Goal: Communication & Community: Ask a question

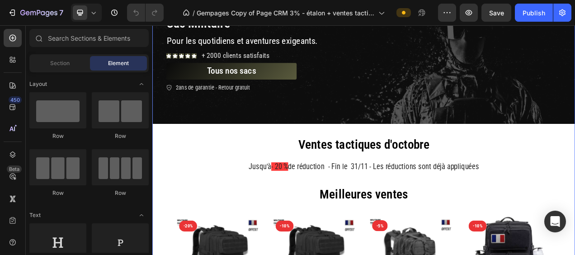
scroll to position [90, 0]
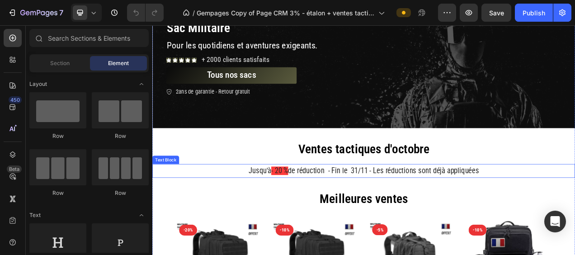
click at [574, 209] on p "Jusqu'à - 20 % de réduction - Fin le 31/11 - Les réductions sont déjà appliquées" at bounding box center [423, 212] width 540 height 16
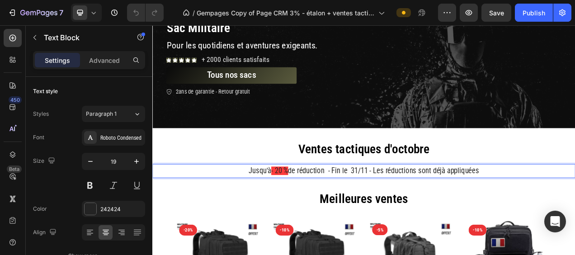
click at [574, 233] on h2 "Meilleures ventes" at bounding box center [423, 247] width 542 height 31
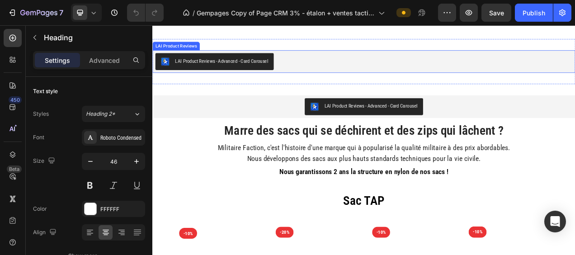
scroll to position [497, 0]
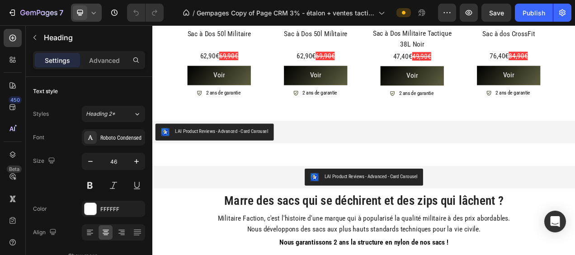
click at [94, 14] on icon at bounding box center [94, 13] width 4 height 2
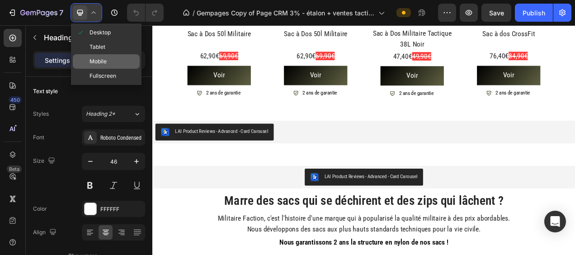
click at [107, 62] on div "Mobile" at bounding box center [106, 61] width 67 height 14
type input "30"
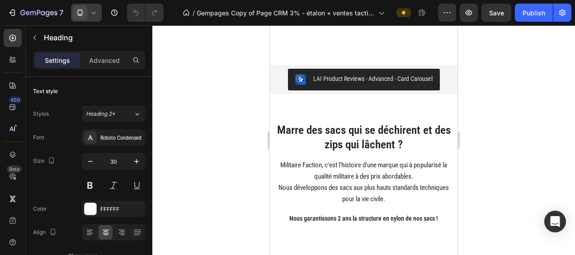
scroll to position [375, 0]
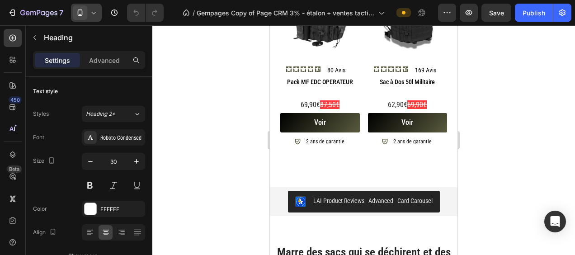
click at [94, 12] on icon at bounding box center [93, 12] width 9 height 9
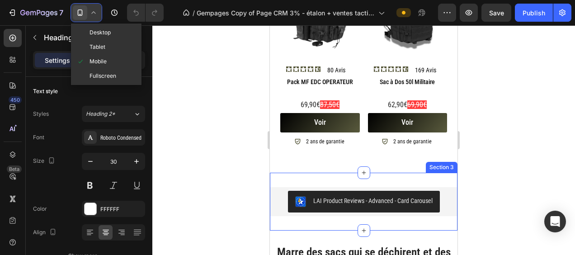
click at [383, 177] on div "LAI Product Reviews - Advanced - Card Carousel LAI Product Reviews Section 3" at bounding box center [364, 202] width 188 height 58
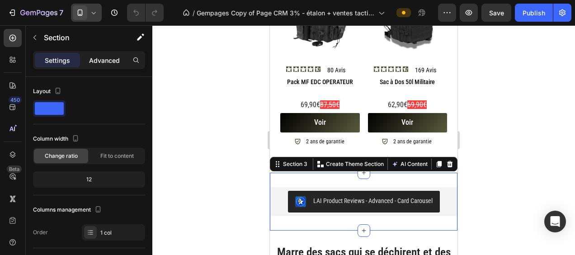
click at [108, 61] on p "Advanced" at bounding box center [104, 60] width 31 height 9
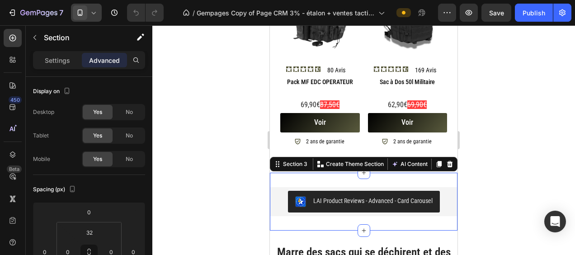
click at [92, 11] on icon at bounding box center [93, 12] width 9 height 9
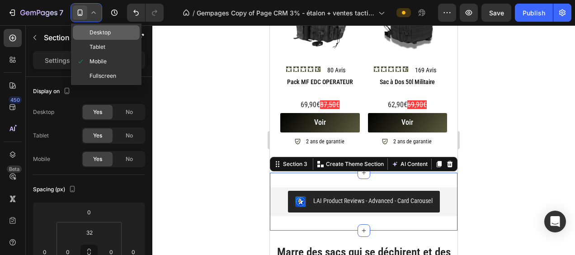
click at [104, 36] on span "Desktop" at bounding box center [99, 32] width 21 height 9
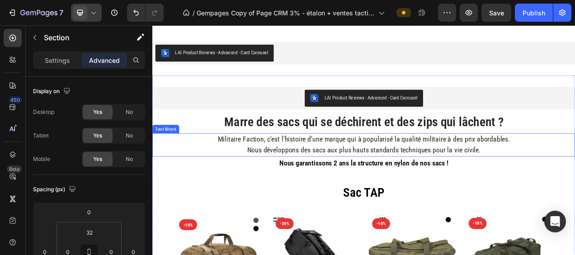
scroll to position [508, 0]
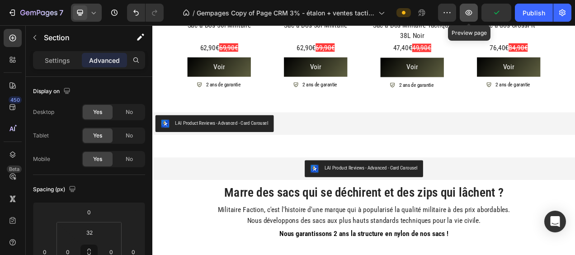
click at [467, 18] on button "button" at bounding box center [469, 13] width 18 height 18
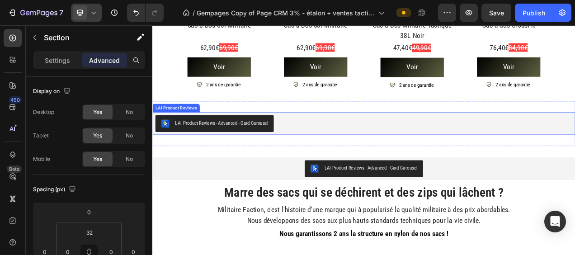
click at [538, 148] on div "LAI Product Reviews - Advanced - Card Carousel" at bounding box center [423, 152] width 535 height 22
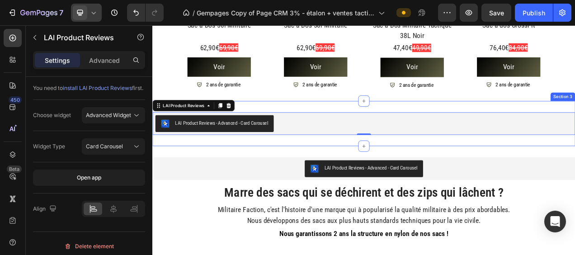
click at [469, 127] on div "LAI Product Reviews - Advanced - Card Carousel LAI Product Reviews 0 Section 3" at bounding box center [423, 151] width 542 height 58
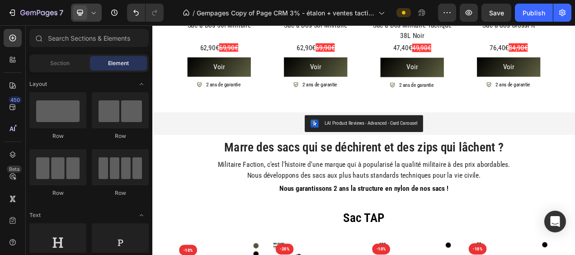
click at [89, 11] on icon at bounding box center [93, 12] width 9 height 9
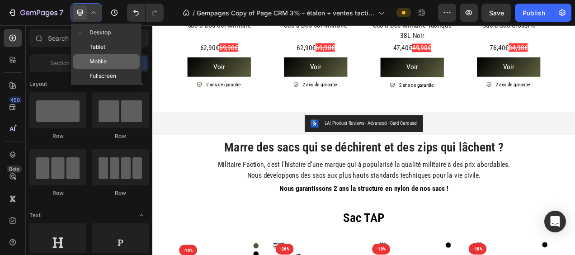
click at [111, 59] on div "Mobile" at bounding box center [106, 61] width 67 height 14
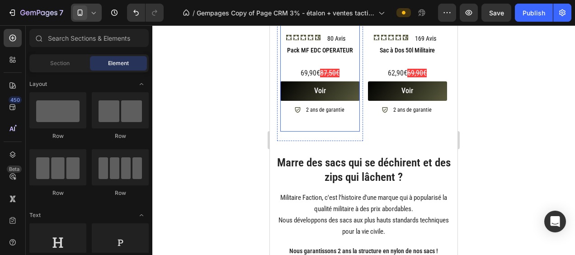
scroll to position [452, 0]
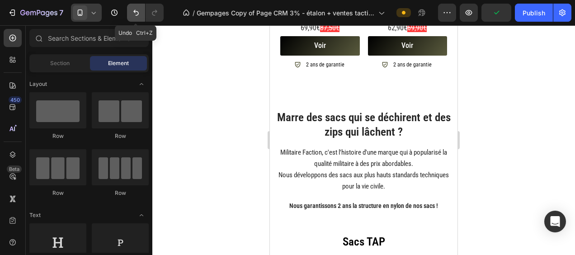
click at [136, 14] on icon "Undo/Redo" at bounding box center [135, 12] width 9 height 9
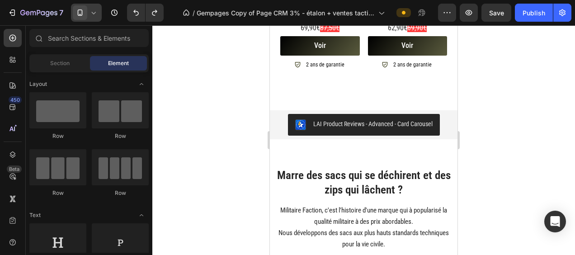
click at [91, 16] on icon at bounding box center [93, 12] width 9 height 9
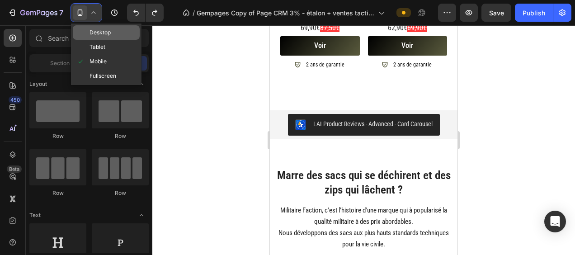
drag, startPoint x: 106, startPoint y: 37, endPoint x: 141, endPoint y: 116, distance: 86.2
click at [106, 37] on div "Desktop" at bounding box center [106, 32] width 67 height 14
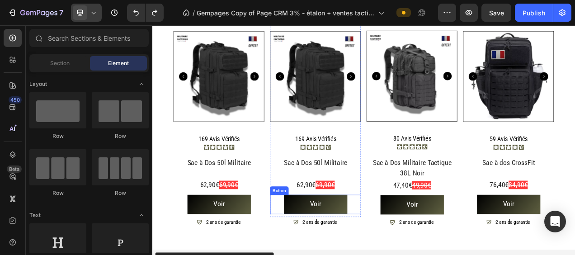
click at [450, 212] on div "Sac à Dos Militaire Tactique 38L Noir" at bounding box center [485, 207] width 117 height 29
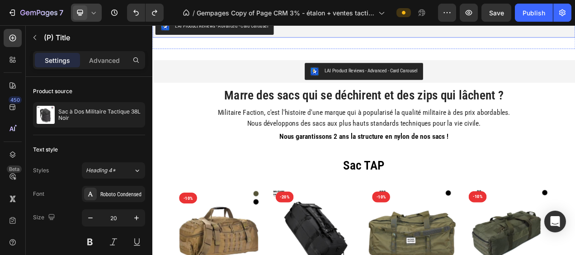
scroll to position [464, 0]
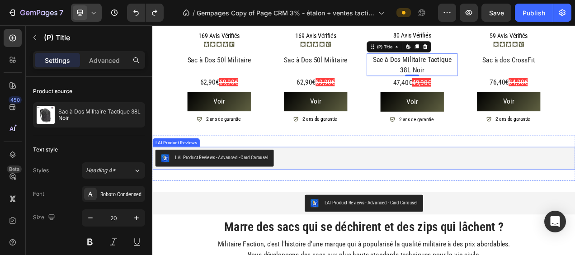
click at [405, 196] on div "LAI Product Reviews - Advanced - Card Carousel" at bounding box center [423, 196] width 535 height 22
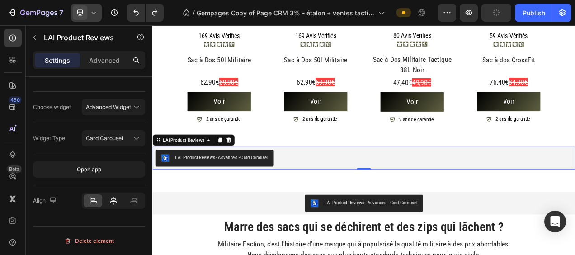
click at [115, 198] on icon at bounding box center [113, 200] width 9 height 9
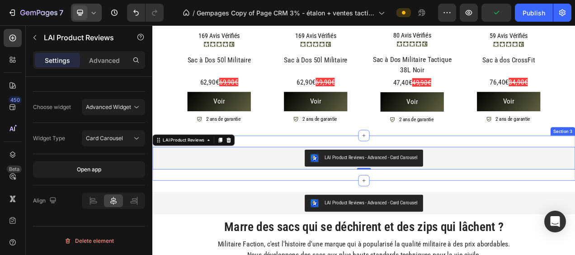
scroll to position [554, 0]
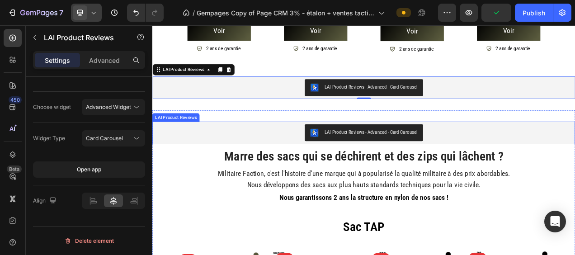
click at [536, 154] on div "LAI Product Reviews - Advanced - Card Carousel" at bounding box center [423, 163] width 535 height 22
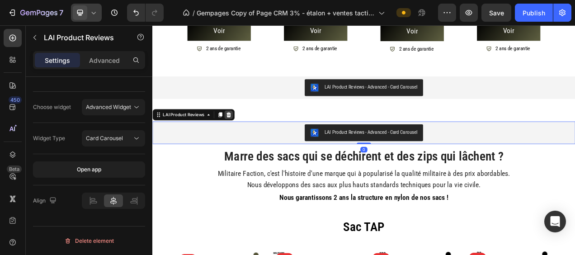
click at [253, 135] on div at bounding box center [249, 140] width 11 height 11
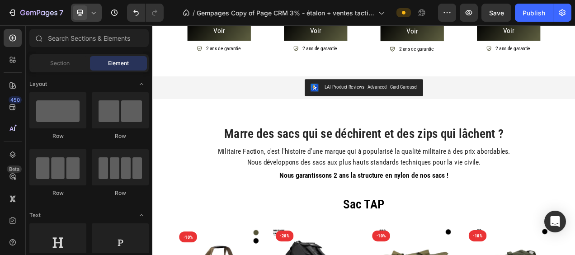
click at [96, 12] on icon at bounding box center [93, 12] width 9 height 9
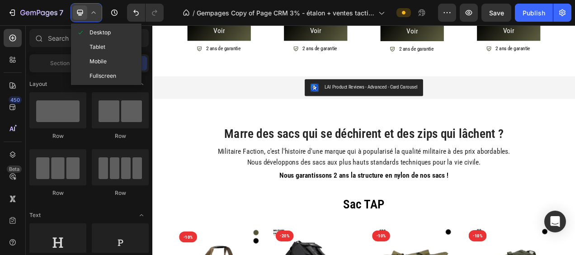
click at [108, 60] on div "Mobile" at bounding box center [106, 61] width 67 height 14
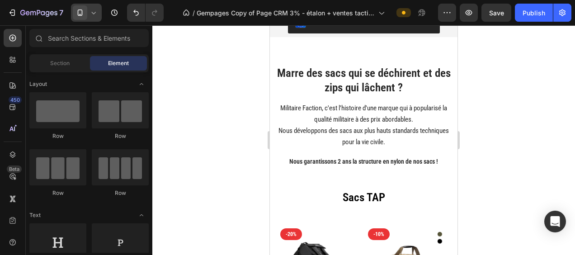
scroll to position [476, 0]
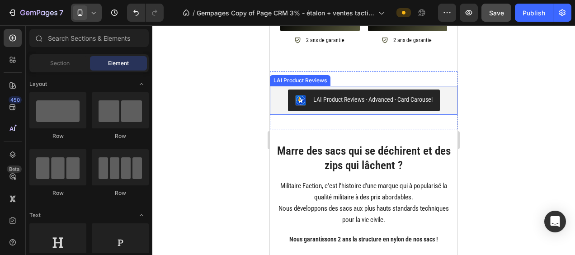
click at [498, 16] on span "Save" at bounding box center [496, 13] width 15 height 8
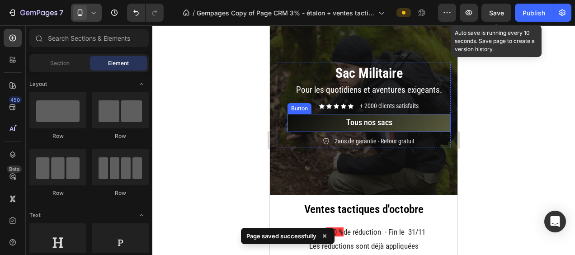
scroll to position [45, 0]
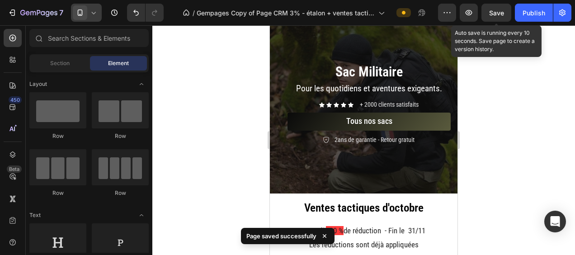
click at [513, 106] on div at bounding box center [363, 140] width 423 height 230
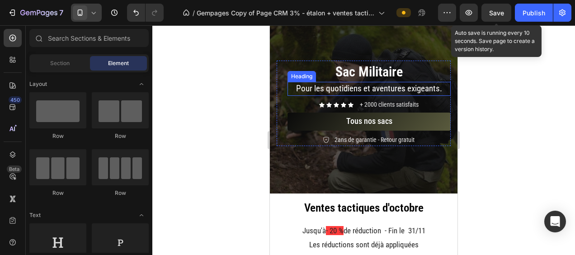
click at [401, 90] on span "Pour les quotidiens et aventures exigeants." at bounding box center [369, 88] width 146 height 10
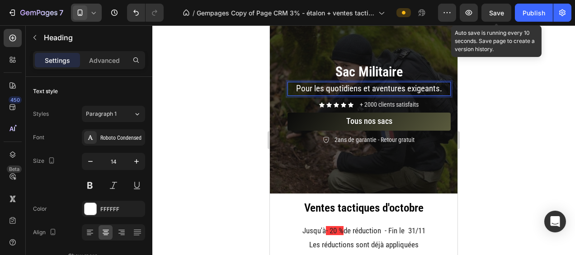
click at [400, 90] on span "Pour les quotidiens et aventures exigeants." at bounding box center [369, 88] width 146 height 10
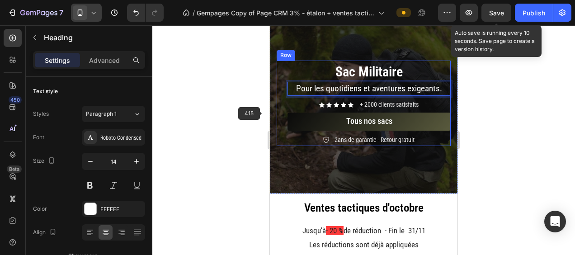
click at [227, 94] on div at bounding box center [363, 140] width 423 height 230
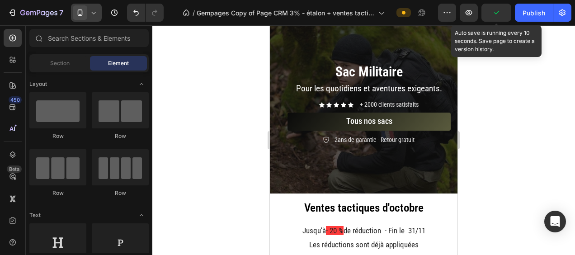
click at [506, 158] on div at bounding box center [363, 140] width 423 height 230
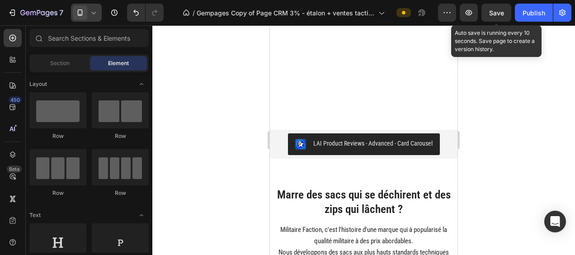
scroll to position [678, 0]
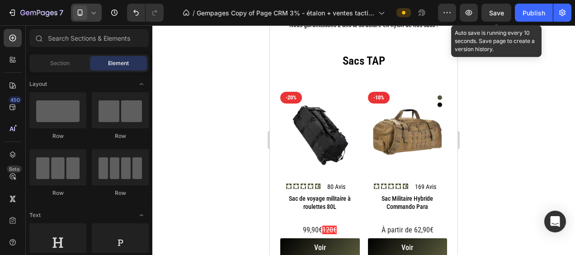
click at [99, 11] on div at bounding box center [86, 13] width 31 height 18
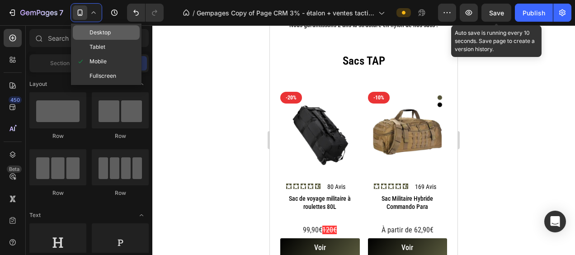
click at [113, 33] on div "Desktop" at bounding box center [106, 32] width 67 height 14
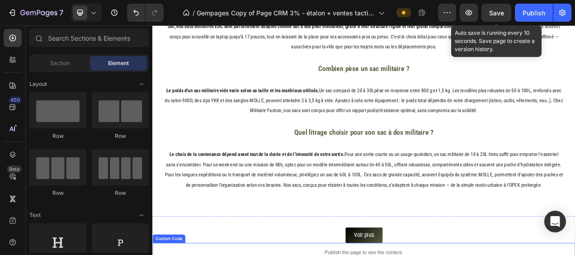
scroll to position [2118, 0]
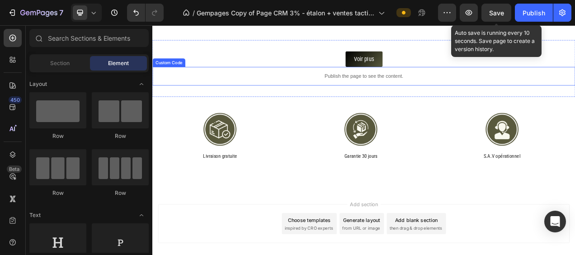
click at [489, 94] on p "Publish the page to see the content." at bounding box center [423, 90] width 542 height 9
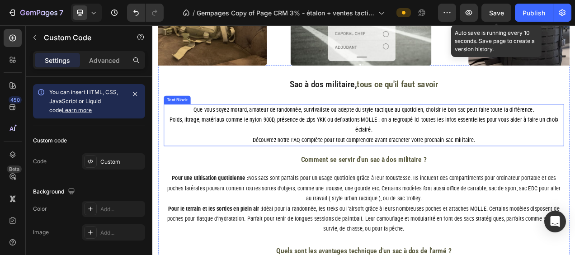
scroll to position [1078, 0]
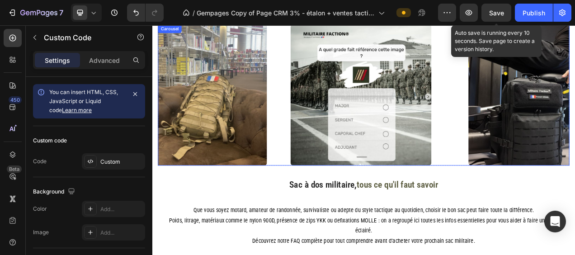
click at [535, 197] on div "Image Militaire Faction Text block Icon Février 2025 Text block Row Soldat, rev…" at bounding box center [424, 114] width 528 height 181
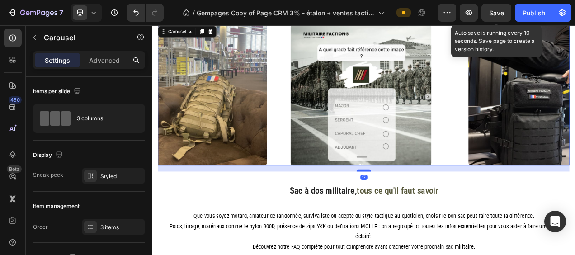
drag, startPoint x: 424, startPoint y: 202, endPoint x: 424, endPoint y: 210, distance: 7.7
click at [424, 210] on div at bounding box center [423, 211] width 18 height 3
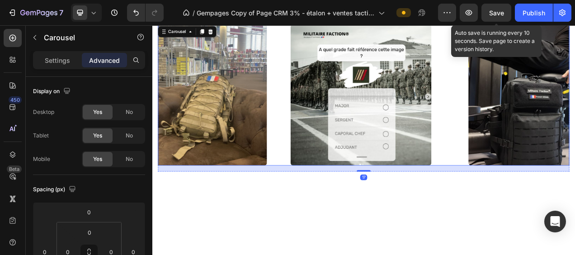
scroll to position [897, 0]
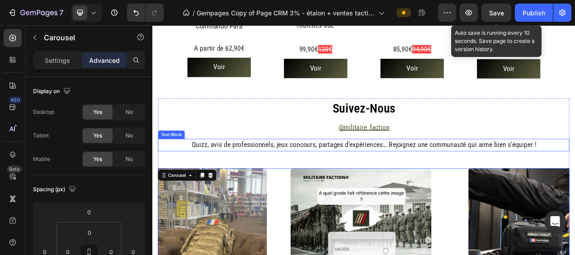
click at [484, 178] on span "Quizz, avis de professionnels, jeux concours, partages d'expériences… Rejoignez…" at bounding box center [423, 178] width 442 height 11
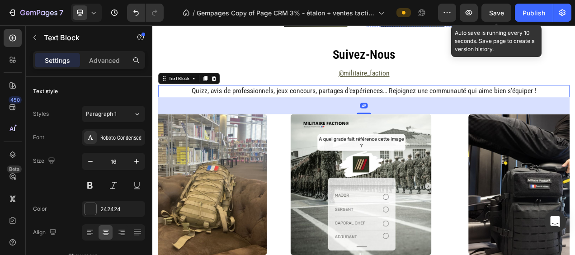
scroll to position [807, 0]
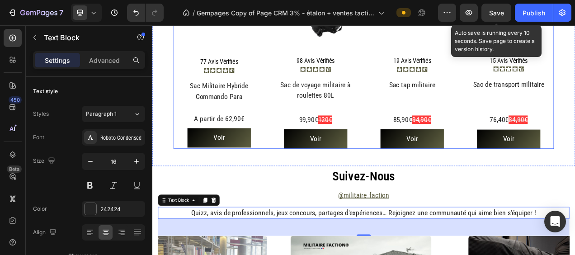
click at [416, 176] on div "Product Images -10% Product Badge 77 Avis Vérifiés Text Block Icon Icon Icon Ic…" at bounding box center [423, 58] width 488 height 252
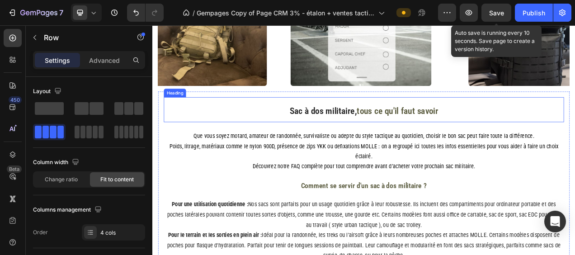
scroll to position [1169, 0]
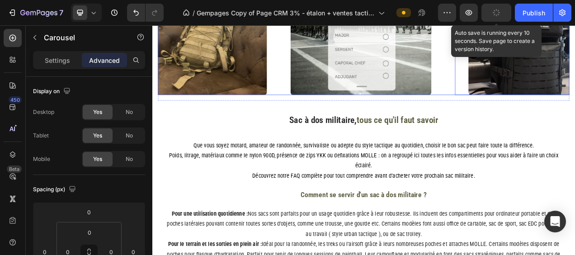
click at [533, 112] on div "Image Militaire Faction Text block Icon Février 2025 Text block Row Soldat, rev…" at bounding box center [424, 24] width 528 height 181
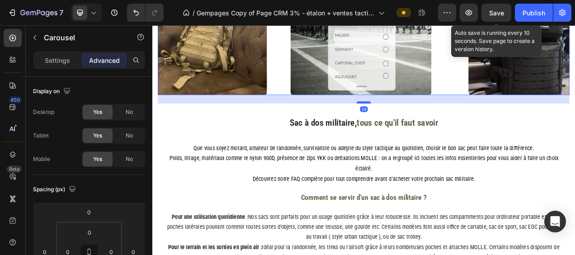
click at [424, 124] on div at bounding box center [423, 124] width 18 height 3
type input "24"
click at [496, 11] on span "Save" at bounding box center [496, 13] width 15 height 8
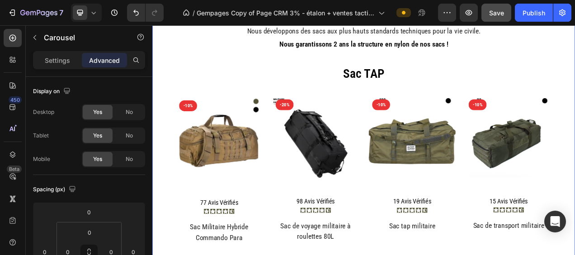
scroll to position [400, 0]
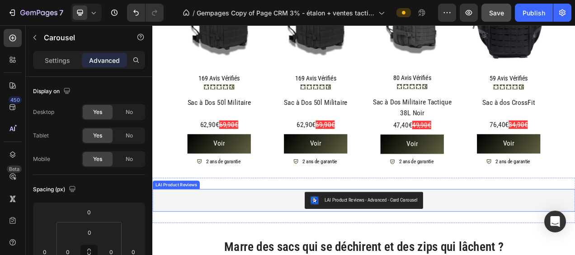
click at [531, 254] on div "LAI Product Reviews - Advanced - Card Carousel" at bounding box center [423, 250] width 535 height 22
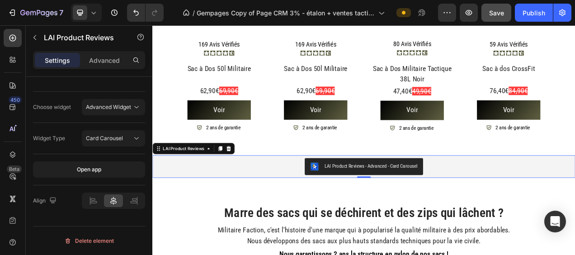
scroll to position [446, 0]
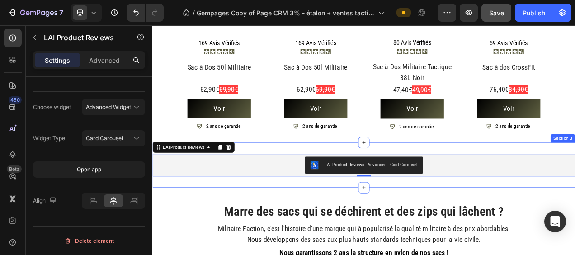
click at [521, 220] on div "LAI Product Reviews - Advanced - Card Carousel LAI Product Reviews 0 Section 3" at bounding box center [423, 205] width 542 height 58
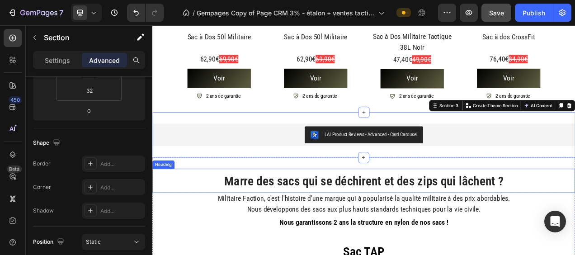
scroll to position [536, 0]
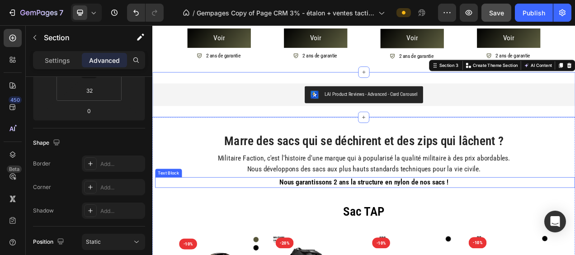
click at [572, 223] on p "Nous garantissons 2 ans la structure en nylon de nos sacs !" at bounding box center [423, 227] width 321 height 14
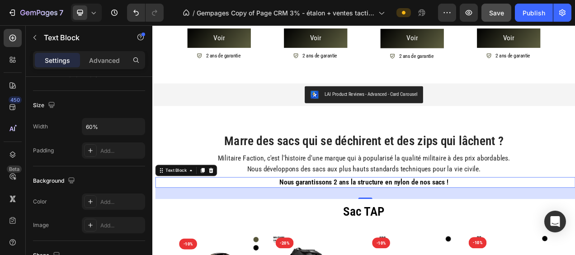
scroll to position [0, 0]
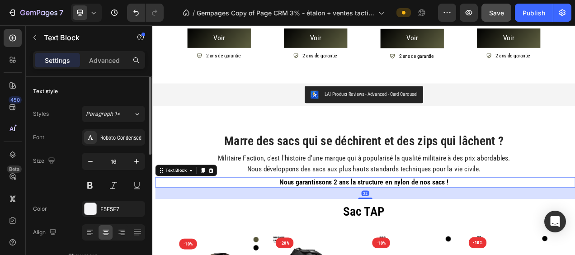
click at [557, 234] on div "32" at bounding box center [425, 241] width 539 height 14
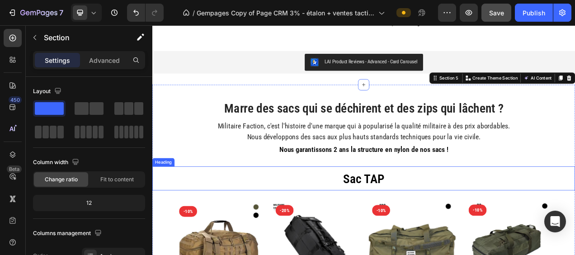
scroll to position [581, 0]
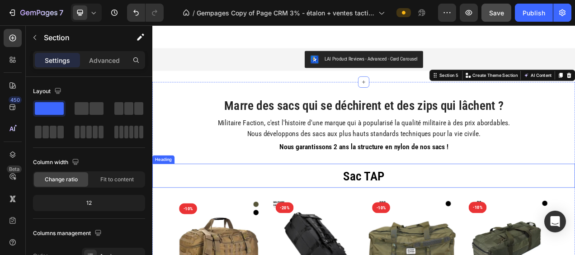
click at [413, 203] on h2 "Sac TAP" at bounding box center [423, 218] width 542 height 31
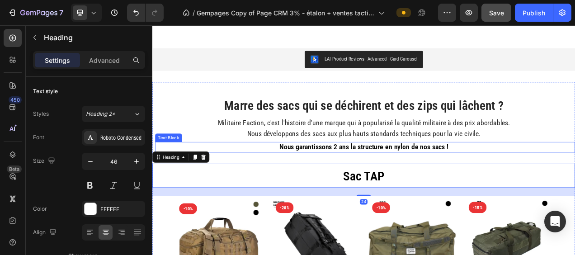
click at [441, 181] on span "Nous garantissons 2 ans la structure en nylon de nos sacs !" at bounding box center [423, 181] width 216 height 11
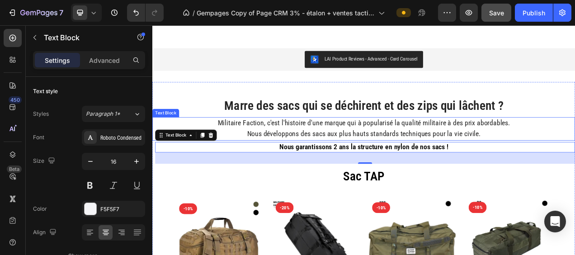
click at [574, 120] on h3 "Marre des sacs qui se déchirent et des zips qui lâchent ?" at bounding box center [423, 128] width 542 height 31
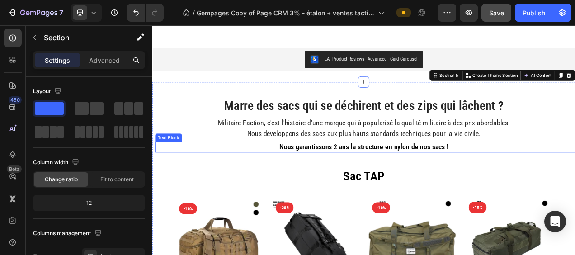
click at [552, 181] on p "Nous garantissons 2 ans la structure en nylon de nos sacs !" at bounding box center [423, 182] width 321 height 14
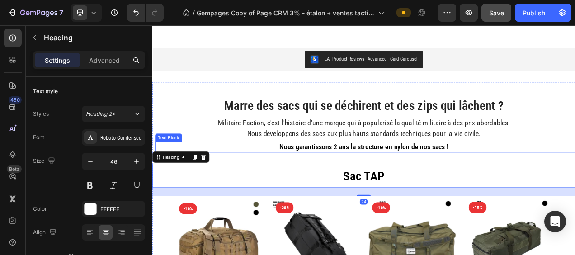
click at [433, 183] on span "Nous garantissons 2 ans la structure en nylon de nos sacs !" at bounding box center [423, 181] width 216 height 11
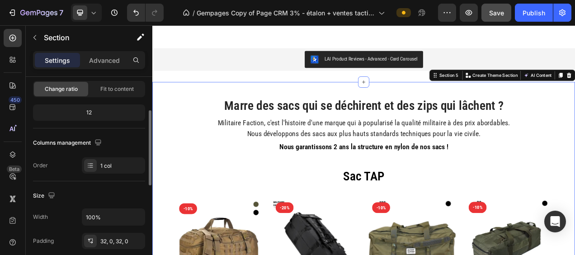
scroll to position [0, 0]
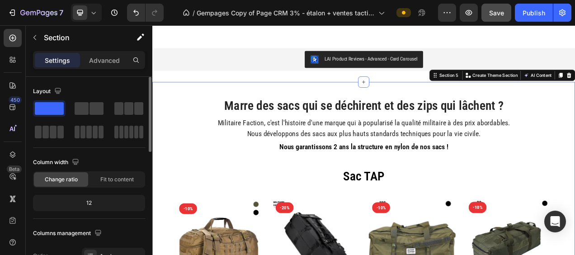
click at [97, 51] on div "Settings Advanced" at bounding box center [89, 60] width 112 height 18
click at [97, 59] on p "Advanced" at bounding box center [104, 60] width 31 height 9
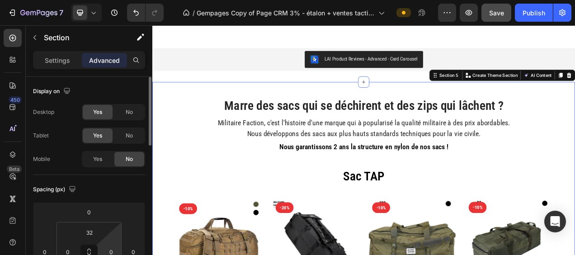
scroll to position [90, 0]
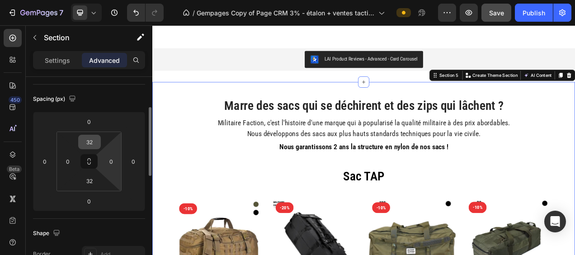
click at [87, 142] on input "32" at bounding box center [89, 142] width 18 height 14
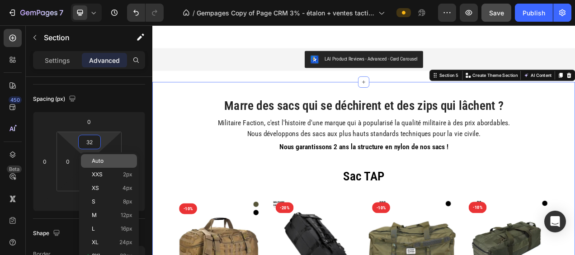
click at [105, 158] on p "Auto" at bounding box center [112, 161] width 41 height 6
type input "Auto"
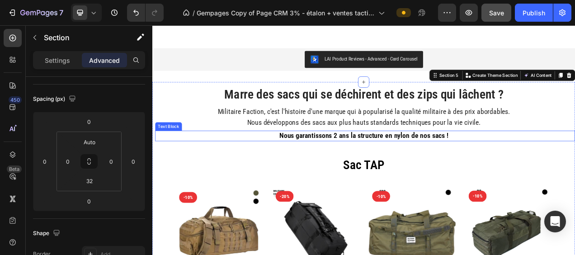
click at [543, 163] on p "Nous garantissons 2 ans la structure en nylon de nos sacs !" at bounding box center [423, 167] width 321 height 14
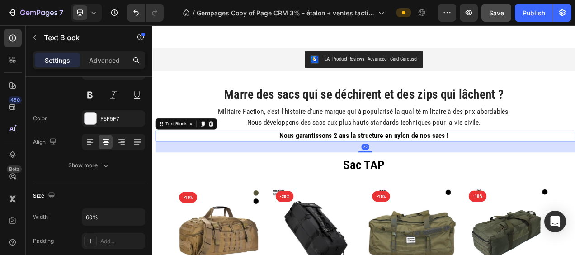
scroll to position [0, 0]
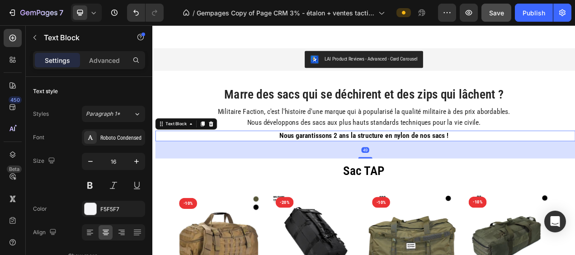
drag, startPoint x: 427, startPoint y: 183, endPoint x: 430, endPoint y: 188, distance: 5.5
click at [431, 174] on div "49" at bounding box center [425, 174] width 539 height 0
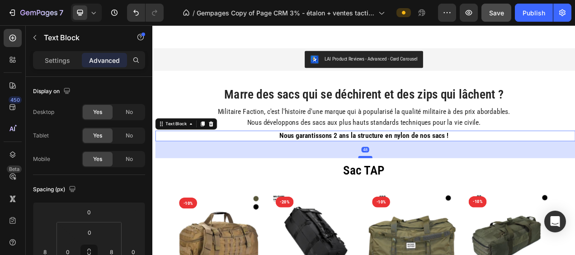
click at [422, 193] on div at bounding box center [425, 194] width 18 height 3
type input "48"
click at [517, 75] on div "LAI Product Reviews - Advanced - Card Carousel" at bounding box center [423, 69] width 535 height 22
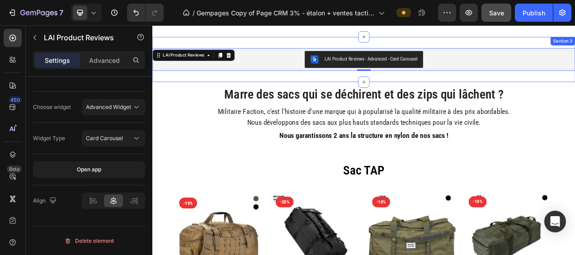
click at [430, 90] on div "LAI Product Reviews - Advanced - Card Carousel LAI Product Reviews 0 Section 3" at bounding box center [423, 69] width 542 height 58
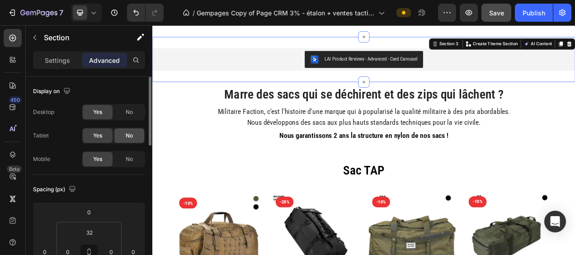
scroll to position [136, 0]
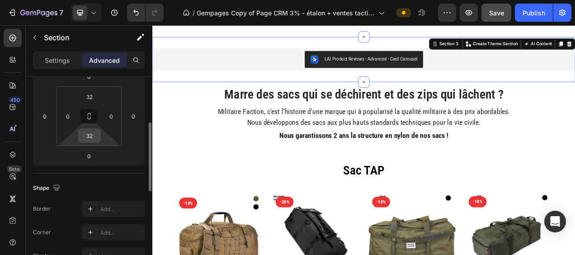
click at [99, 136] on div "32" at bounding box center [89, 135] width 23 height 14
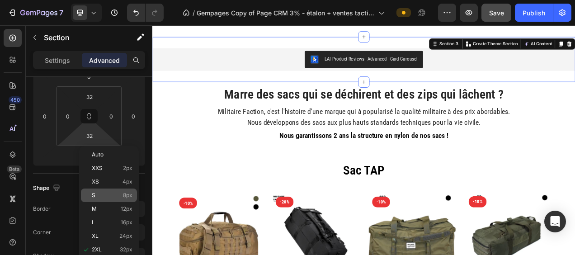
scroll to position [181, 0]
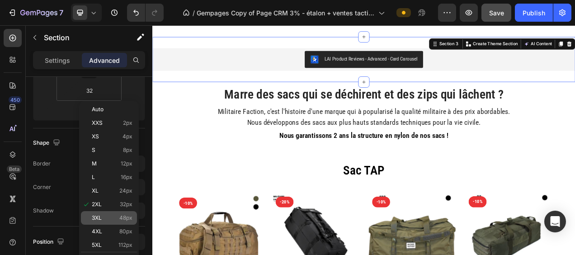
click at [117, 220] on p "3XL 48px" at bounding box center [112, 218] width 41 height 6
type input "48"
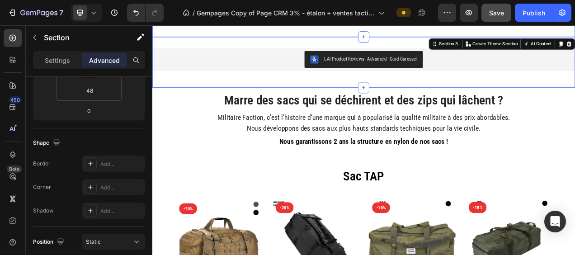
click at [501, 11] on button "Save" at bounding box center [496, 13] width 30 height 18
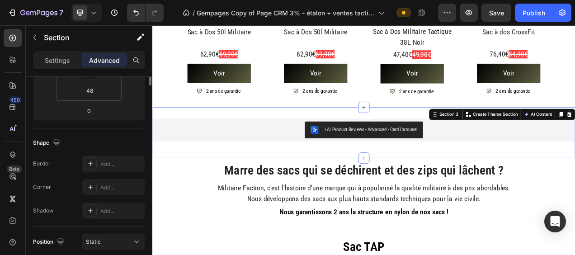
scroll to position [90, 0]
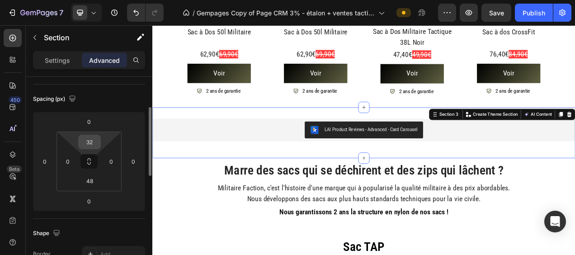
click at [86, 139] on input "32" at bounding box center [89, 142] width 18 height 14
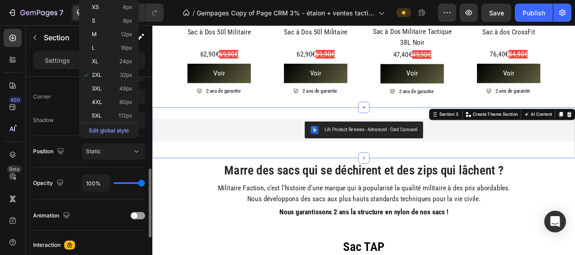
scroll to position [226, 0]
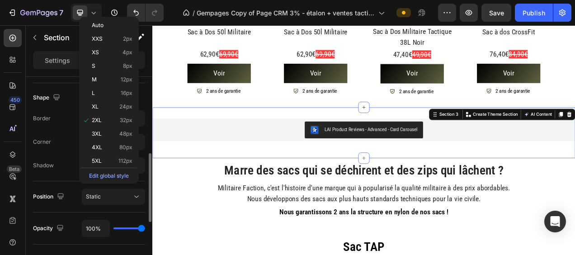
click at [53, 141] on div "Corner Add..." at bounding box center [89, 142] width 112 height 16
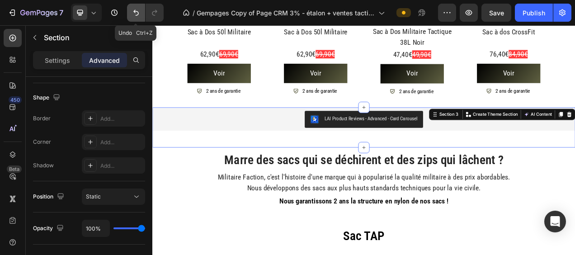
click at [132, 7] on button "Undo/Redo" at bounding box center [136, 13] width 18 height 18
type input "32"
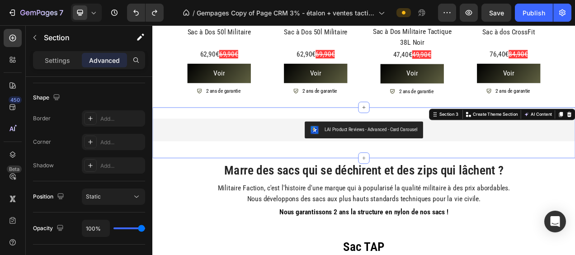
click at [394, 181] on div "LAI Product Reviews - Advanced - Card Carousel LAI Product Reviews Section 3 Cr…" at bounding box center [423, 163] width 542 height 65
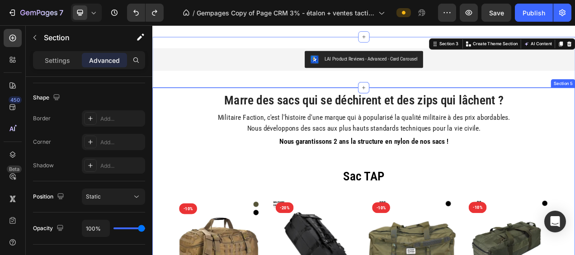
click at [527, 171] on p "Nous garantissons 2 ans la structure en nylon de nos sacs !" at bounding box center [423, 175] width 321 height 14
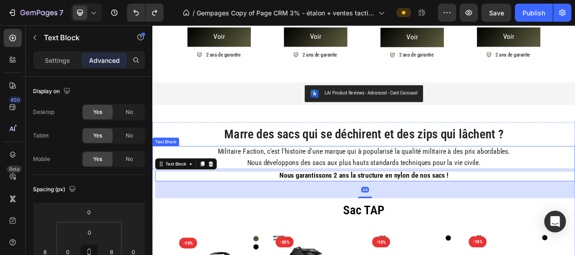
scroll to position [536, 0]
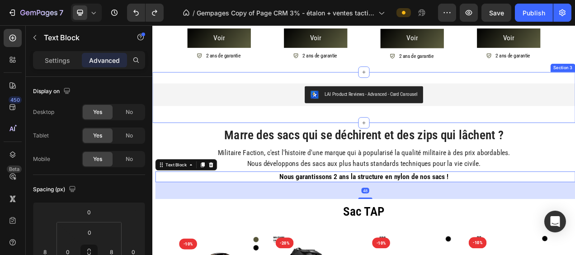
click at [436, 133] on div "LAI Product Reviews - Advanced - Card Carousel LAI Product Reviews Section 3" at bounding box center [423, 117] width 542 height 65
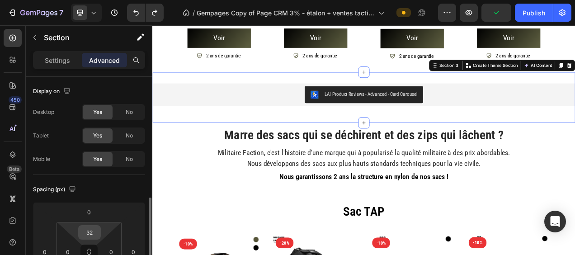
scroll to position [90, 0]
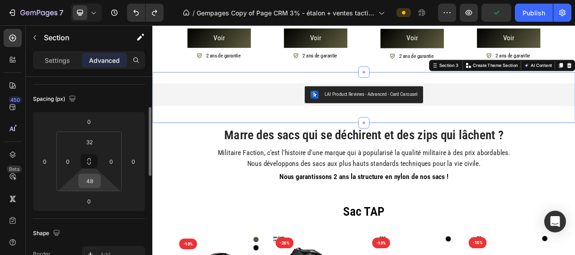
click at [93, 179] on input "48" at bounding box center [89, 181] width 18 height 14
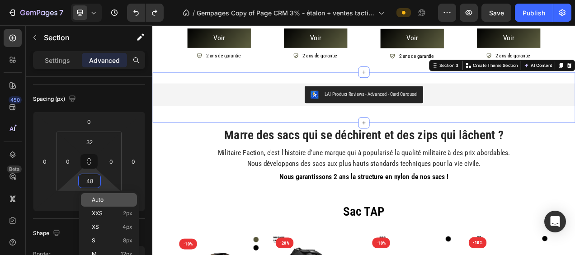
click at [98, 199] on span "Auto" at bounding box center [98, 200] width 12 height 6
type input "Auto"
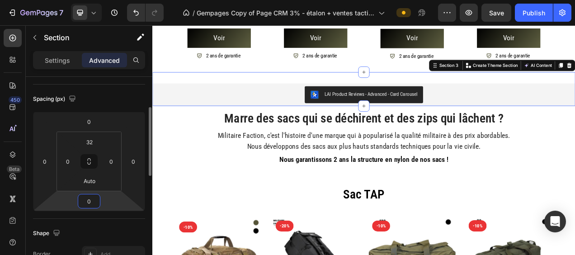
click at [89, 202] on input "0" at bounding box center [89, 201] width 18 height 14
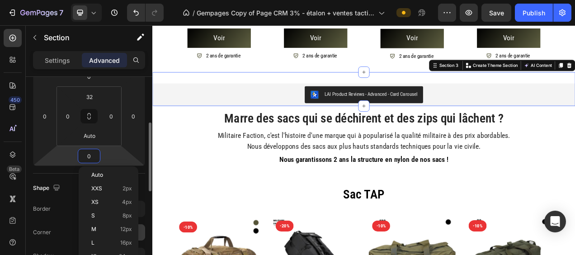
scroll to position [226, 0]
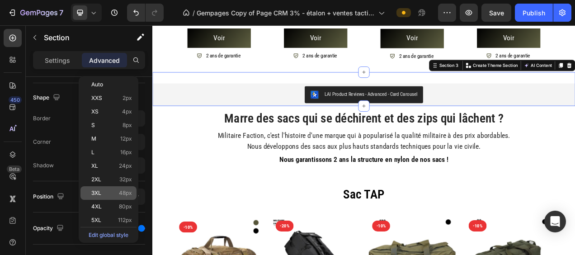
click at [114, 193] on p "3XL 48px" at bounding box center [111, 193] width 41 height 6
type input "48"
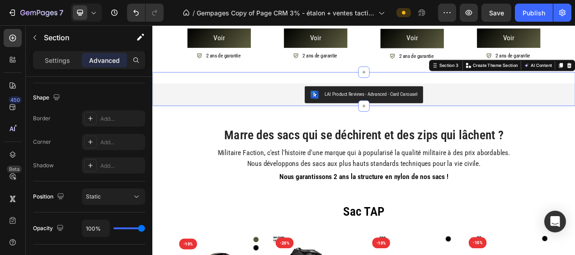
click at [319, 92] on div "LAI Product Reviews - Advanced - Card Carousel LAI Product Reviews Section 3 Cr…" at bounding box center [423, 106] width 542 height 43
click at [62, 63] on p "Settings" at bounding box center [57, 60] width 25 height 9
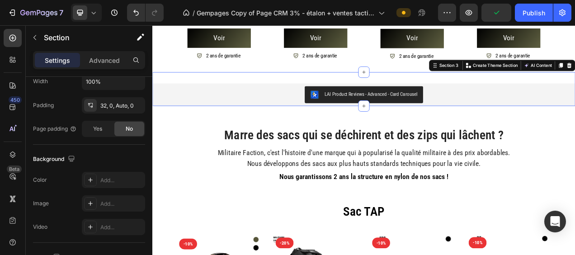
scroll to position [45, 0]
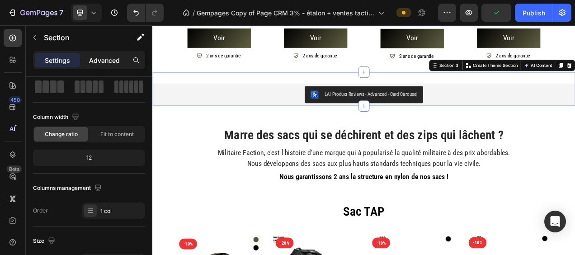
click at [112, 59] on p "Advanced" at bounding box center [104, 60] width 31 height 9
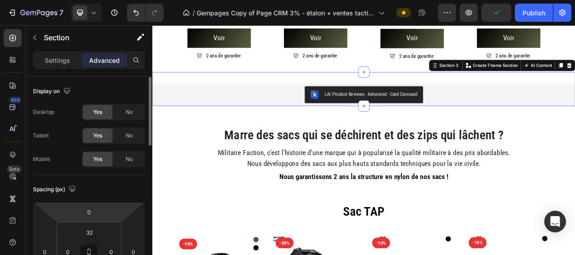
scroll to position [90, 0]
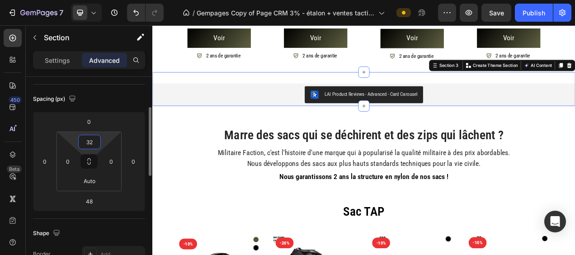
click at [94, 141] on input "32" at bounding box center [89, 142] width 18 height 14
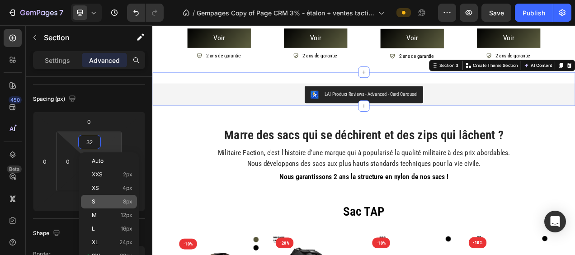
scroll to position [136, 0]
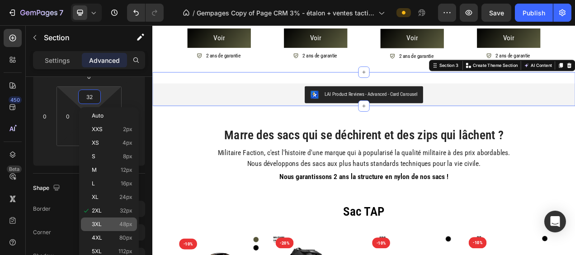
click at [131, 223] on span "48px" at bounding box center [125, 224] width 13 height 6
type input "48"
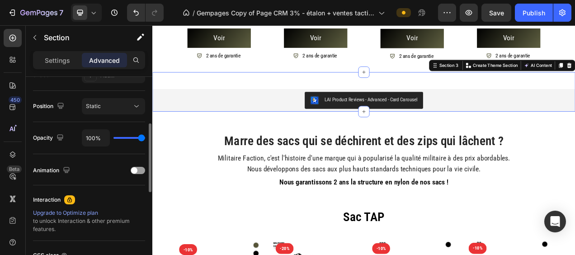
scroll to position [398, 0]
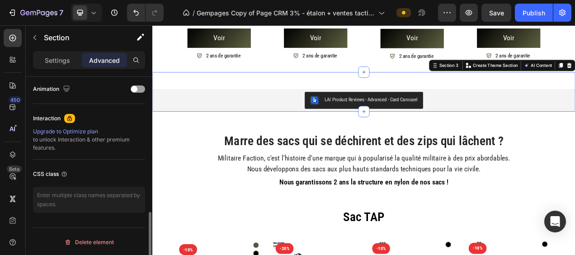
click at [262, 88] on div "LAI Product Reviews - Advanced - Card Carousel LAI Product Reviews Section 3 Cr…" at bounding box center [423, 110] width 542 height 51
click at [67, 57] on p "Settings" at bounding box center [57, 60] width 25 height 9
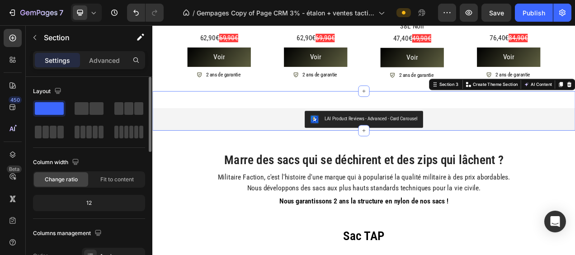
scroll to position [491, 0]
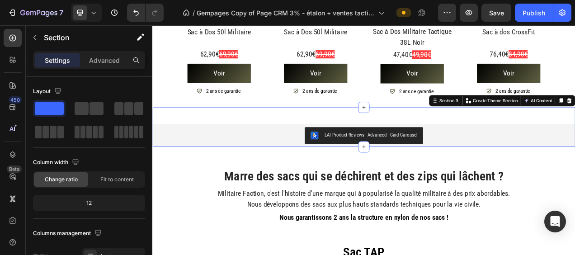
drag, startPoint x: 496, startPoint y: 12, endPoint x: 360, endPoint y: 1, distance: 136.5
click at [496, 12] on span "Save" at bounding box center [496, 13] width 15 height 8
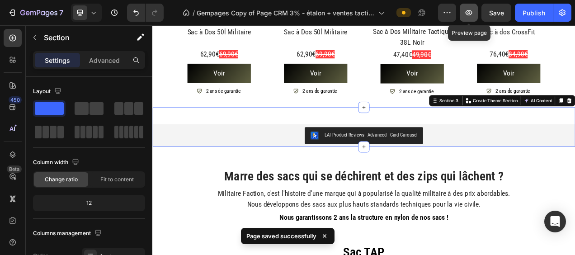
click at [470, 10] on icon "button" at bounding box center [468, 12] width 9 height 9
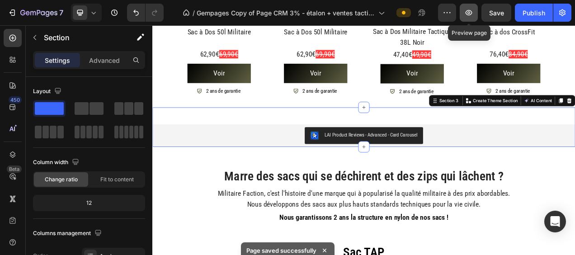
click at [473, 12] on icon "button" at bounding box center [468, 12] width 9 height 9
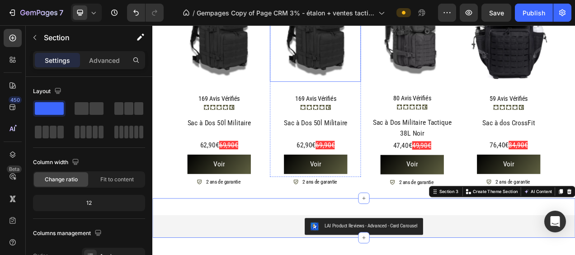
scroll to position [355, 0]
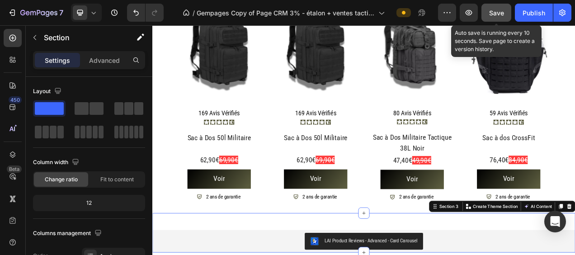
click at [502, 15] on span "Save" at bounding box center [496, 13] width 15 height 8
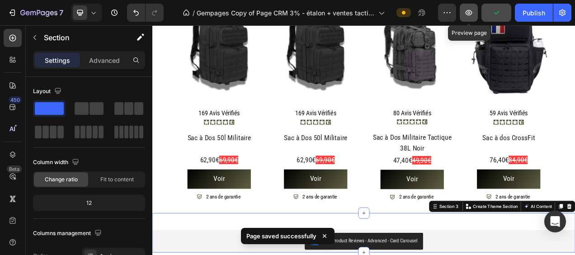
click at [473, 15] on icon "button" at bounding box center [468, 12] width 9 height 9
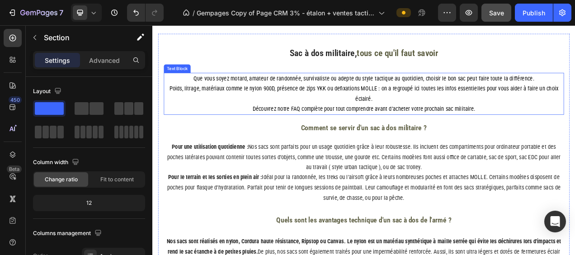
scroll to position [1304, 0]
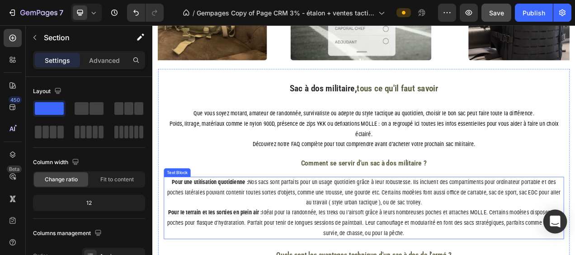
click at [554, 222] on icon "Open Intercom Messenger" at bounding box center [554, 222] width 10 height 12
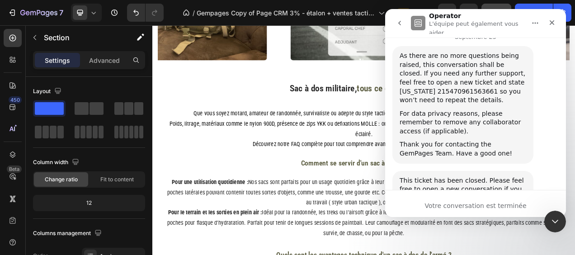
scroll to position [3176, 0]
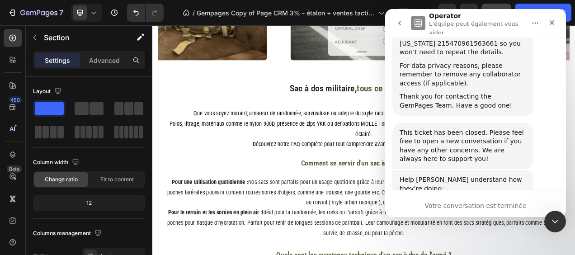
click at [450, 208] on div "Votre conversation est terminée" at bounding box center [475, 205] width 181 height 9
click at [397, 26] on button "go back" at bounding box center [399, 22] width 17 height 17
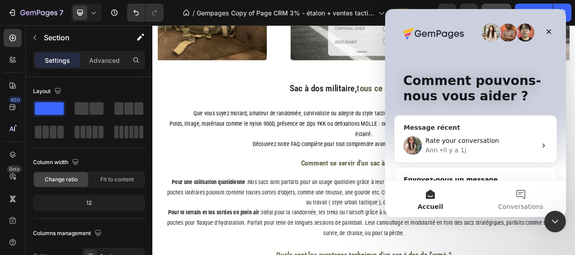
click at [531, 135] on div "Rate your conversation [PERSON_NAME] y a 1j" at bounding box center [475, 145] width 162 height 33
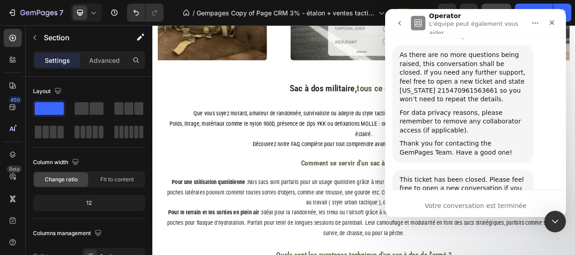
scroll to position [3176, 0]
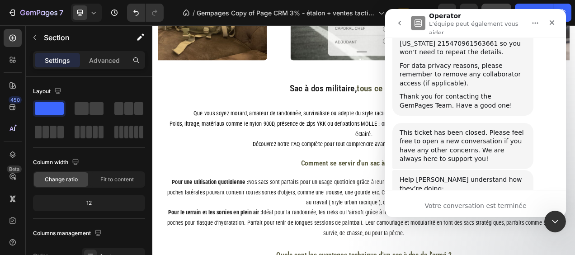
click at [396, 19] on icon "go back" at bounding box center [399, 22] width 7 height 7
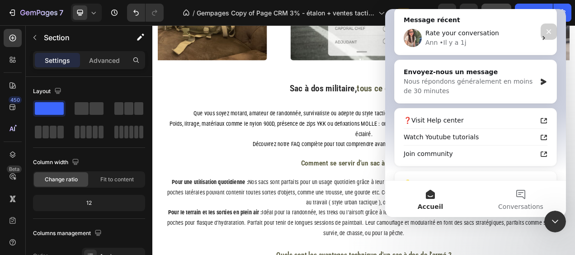
scroll to position [70, 0]
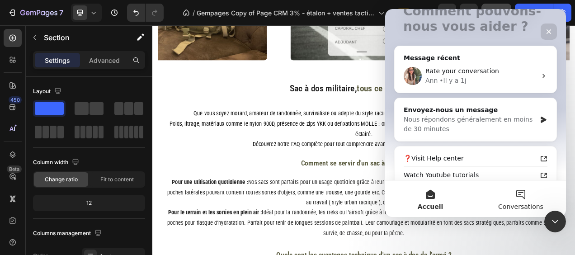
click at [521, 192] on button "Conversations" at bounding box center [520, 199] width 90 height 36
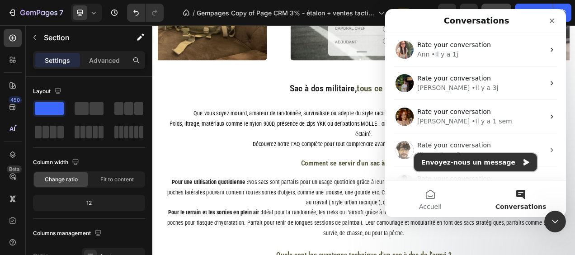
click at [511, 164] on button "Envoyez-nous un message" at bounding box center [475, 162] width 123 height 18
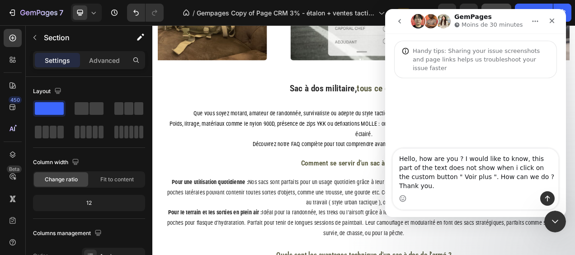
type textarea "Hello, how are you ? I would like to know, this part of the text does not show …"
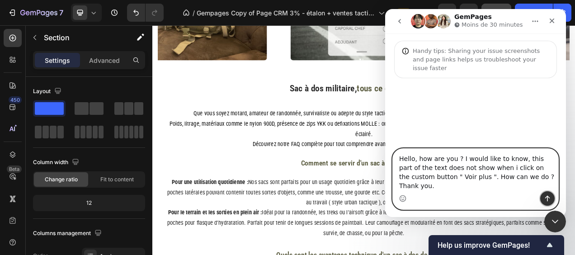
click at [545, 195] on icon "Envoyer un message…" at bounding box center [547, 198] width 7 height 7
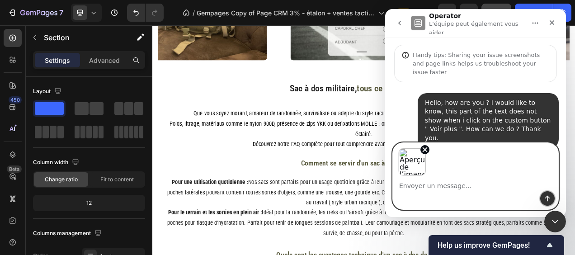
click at [548, 201] on icon "Envoyer un message…" at bounding box center [547, 199] width 5 height 6
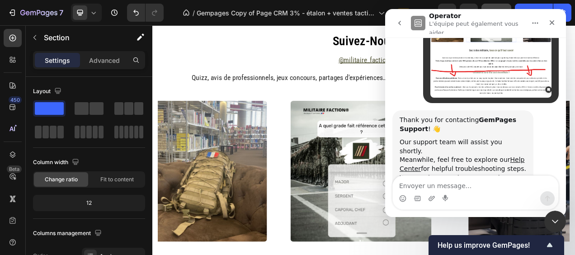
scroll to position [943, 0]
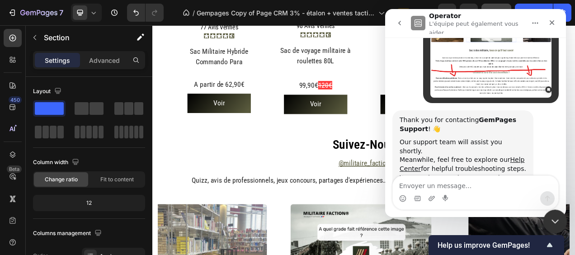
drag, startPoint x: 555, startPoint y: 221, endPoint x: 1000, endPoint y: 434, distance: 493.4
click at [555, 221] on icon "Fermer le Messenger Intercom" at bounding box center [553, 220] width 11 height 11
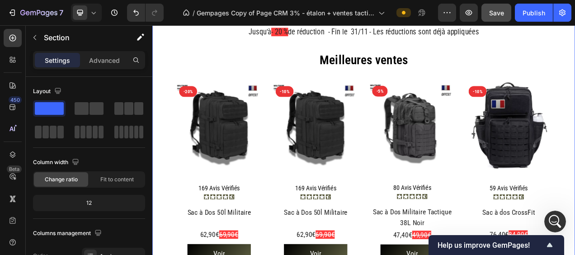
scroll to position [305, 0]
